Goal: Entertainment & Leisure: Consume media (video, audio)

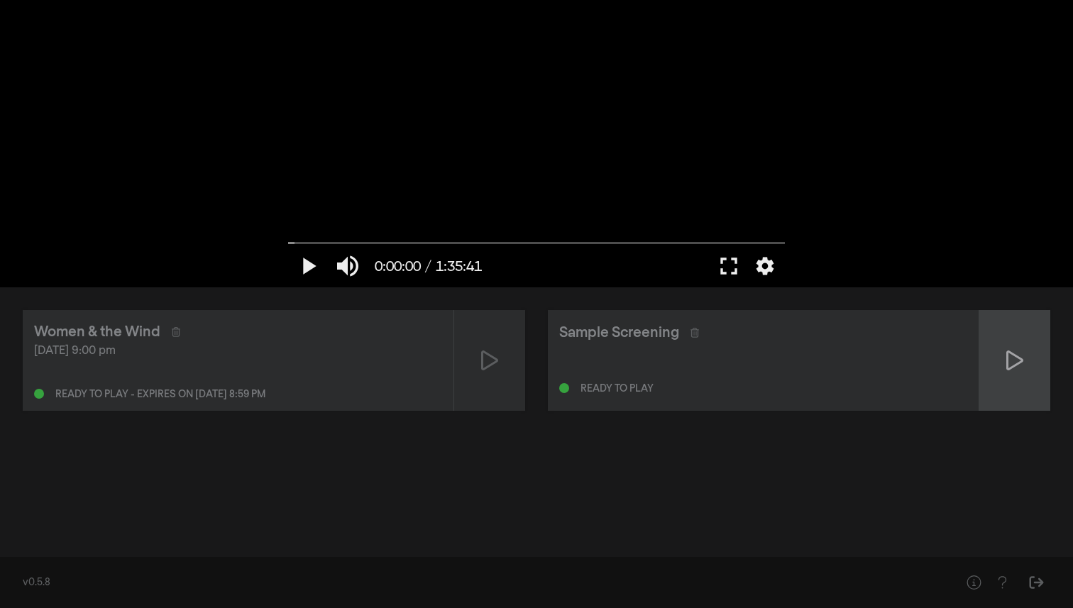
click at [1007, 355] on icon at bounding box center [1015, 360] width 17 height 23
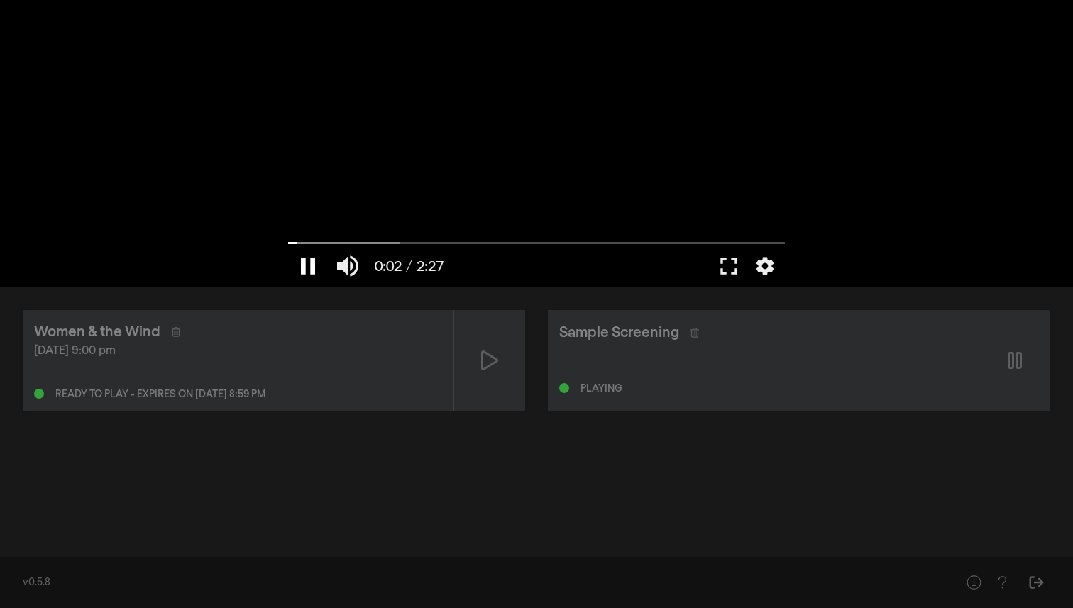
click at [307, 269] on button "pause" at bounding box center [308, 266] width 40 height 43
click at [314, 260] on button "play_arrow" at bounding box center [308, 266] width 40 height 43
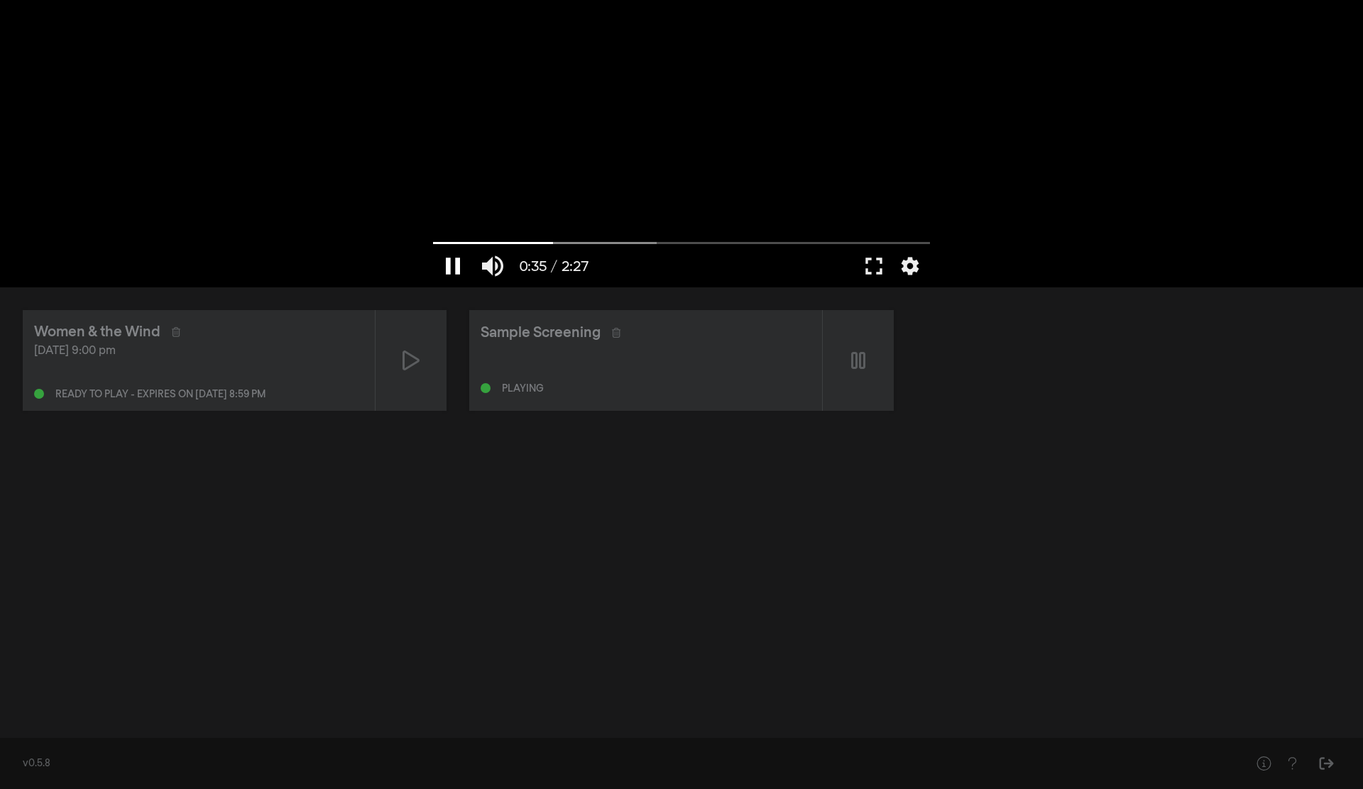
click at [445, 267] on button "pause" at bounding box center [453, 266] width 40 height 43
click at [871, 268] on button "fullscreen" at bounding box center [874, 266] width 40 height 43
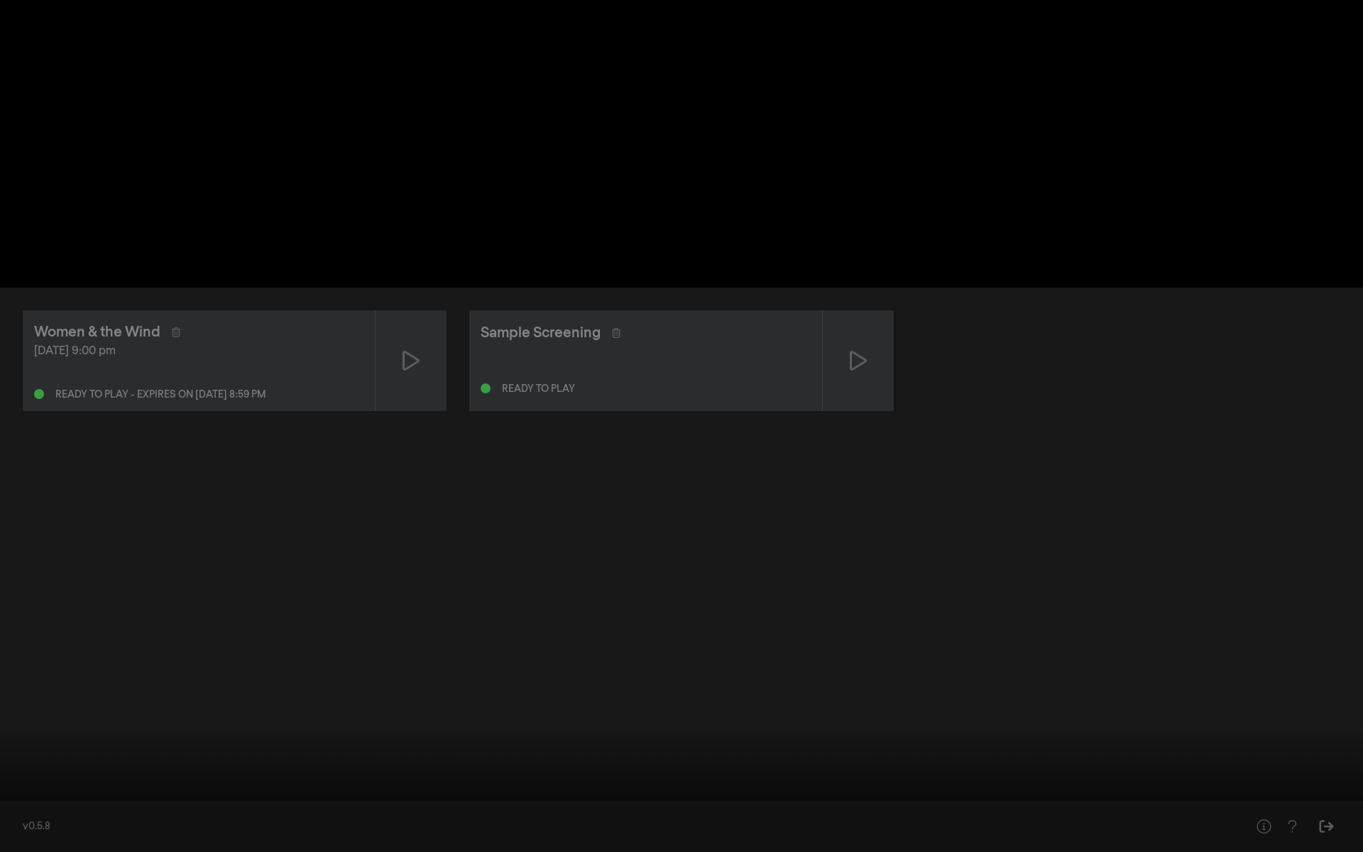
click at [35, 608] on button "play_arrow" at bounding box center [27, 830] width 40 height 43
type input "42.80076"
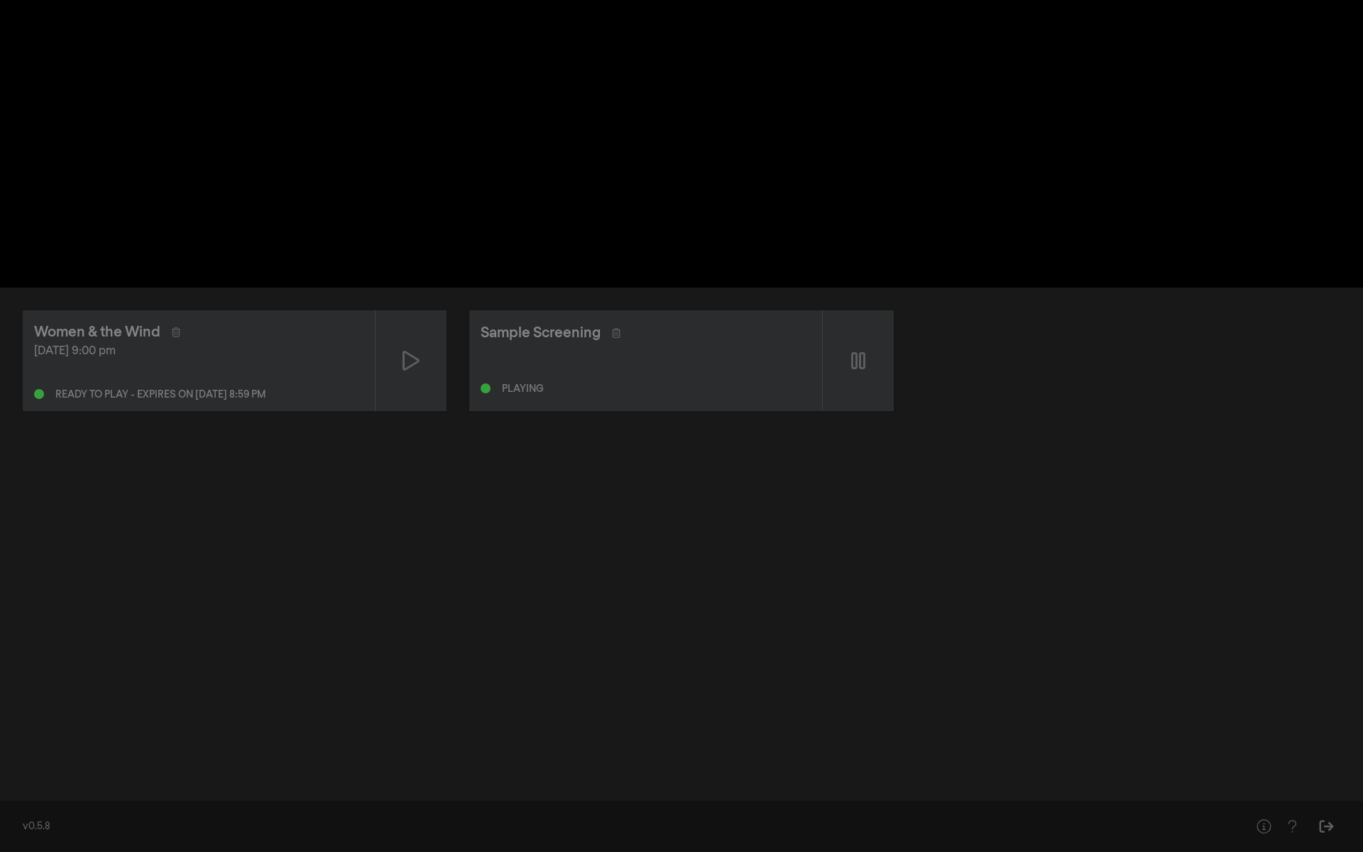
click at [7, 608] on button "pause" at bounding box center [27, 830] width 40 height 43
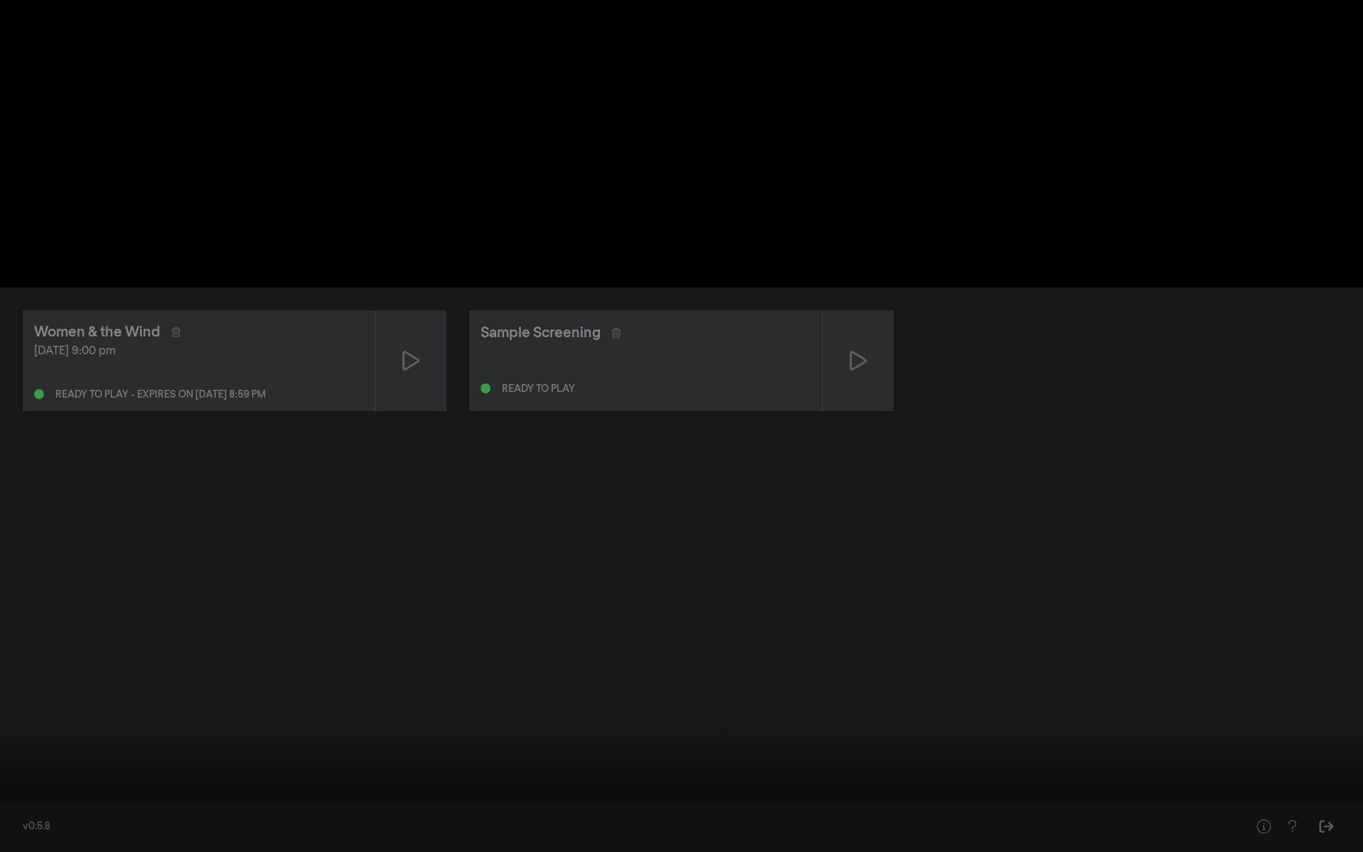
click at [1073, 608] on button "fullscreen_exit" at bounding box center [1300, 830] width 40 height 43
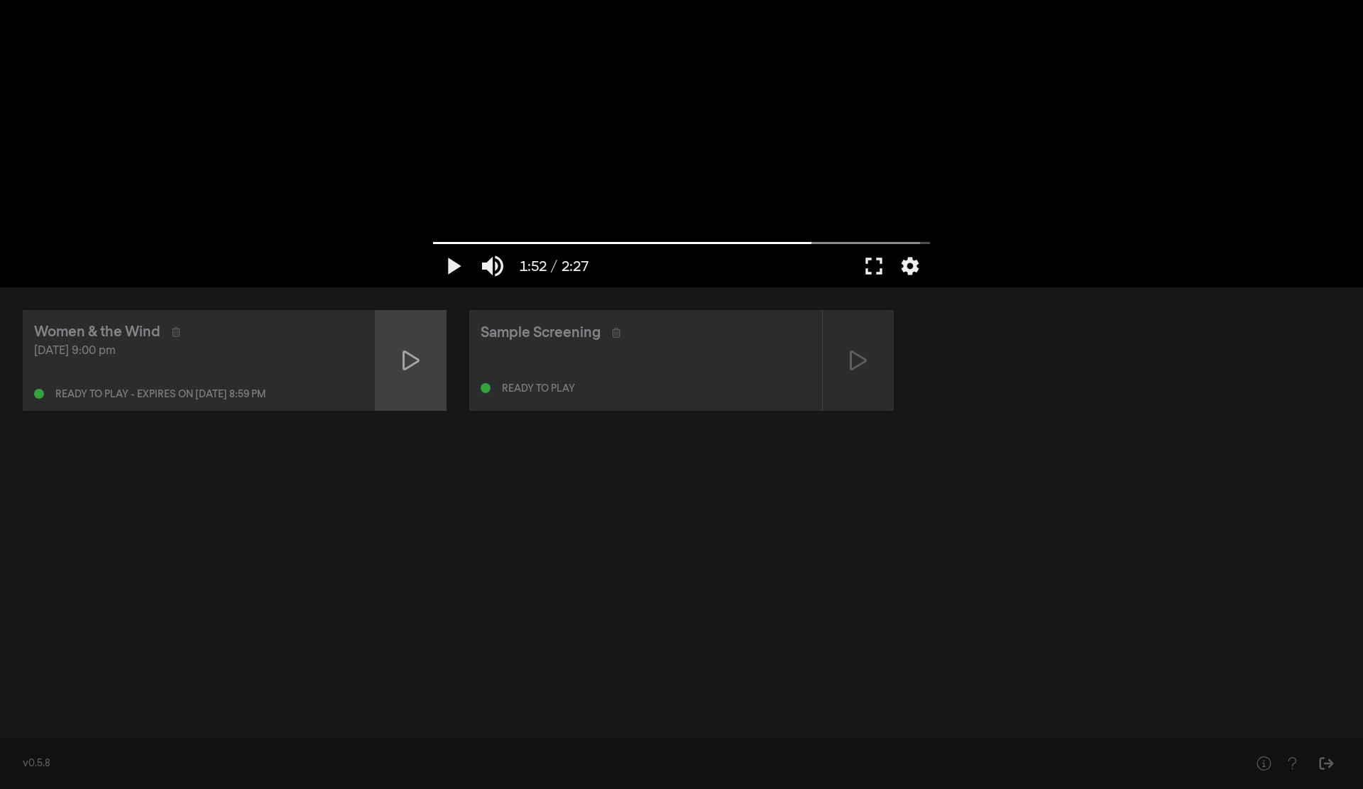
click at [415, 364] on icon at bounding box center [410, 360] width 17 height 23
click at [864, 265] on button "fullscreen" at bounding box center [874, 266] width 40 height 43
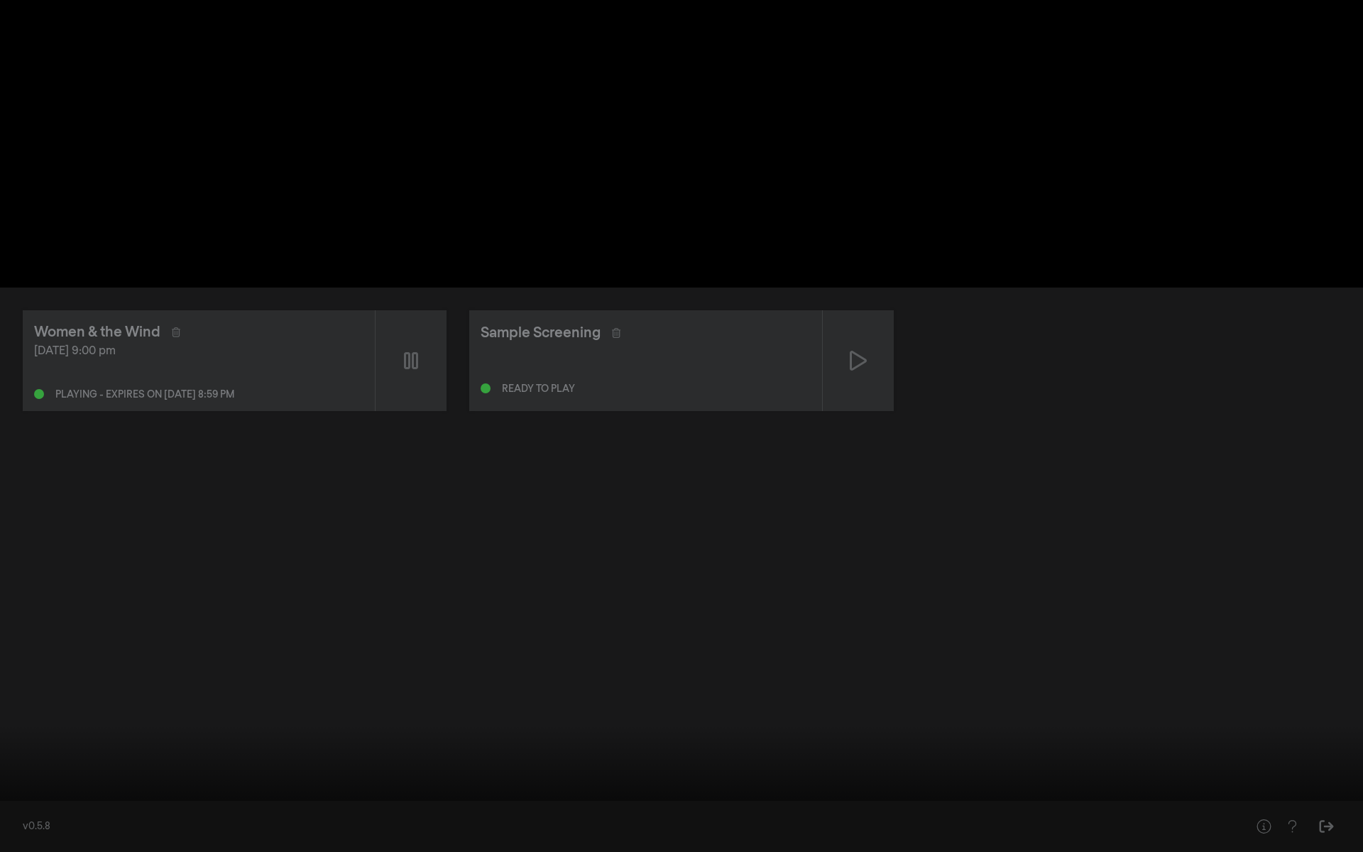
click at [37, 608] on button "pause" at bounding box center [27, 830] width 40 height 43
type input "23.877532"
